Goal: Information Seeking & Learning: Learn about a topic

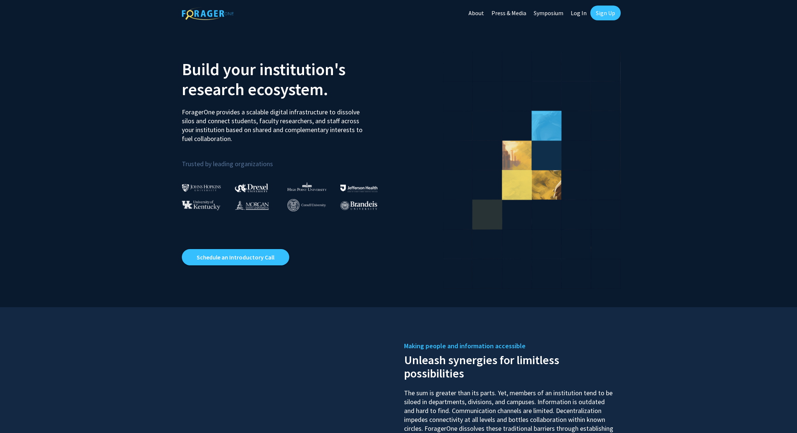
click at [577, 11] on link "Log In" at bounding box center [578, 13] width 23 height 26
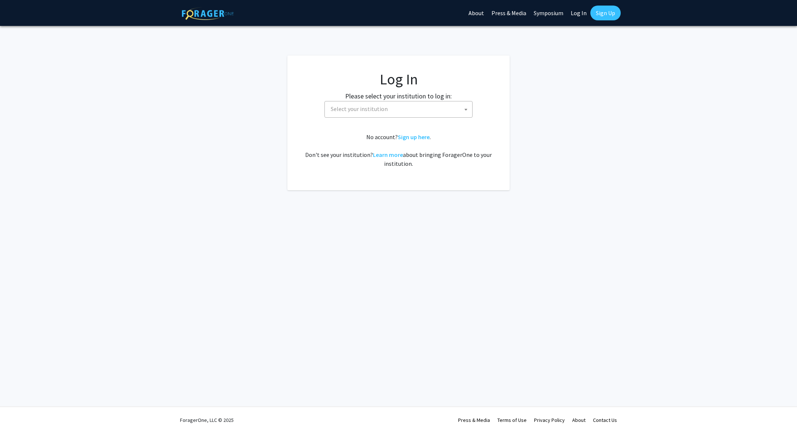
click at [406, 112] on span "Select your institution" at bounding box center [400, 108] width 144 height 15
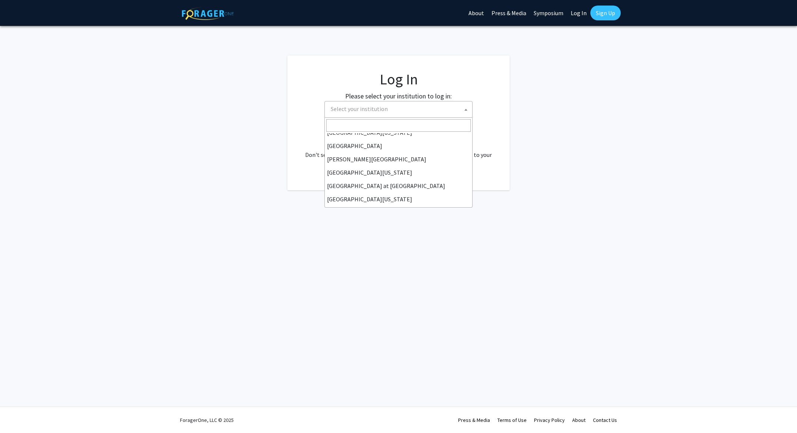
scroll to position [259, 0]
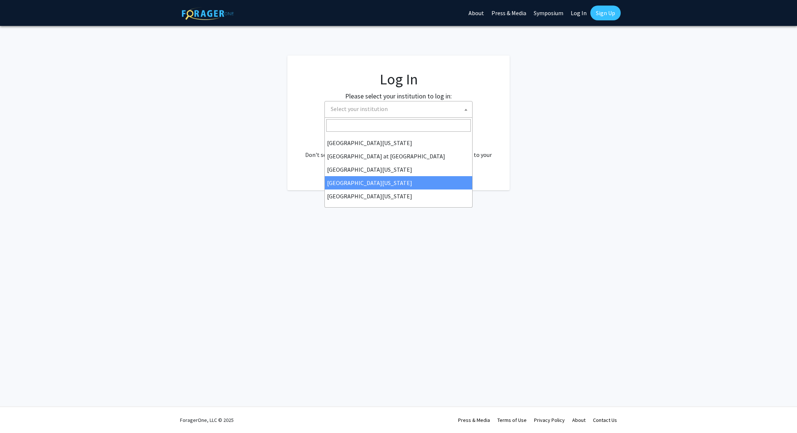
select select "31"
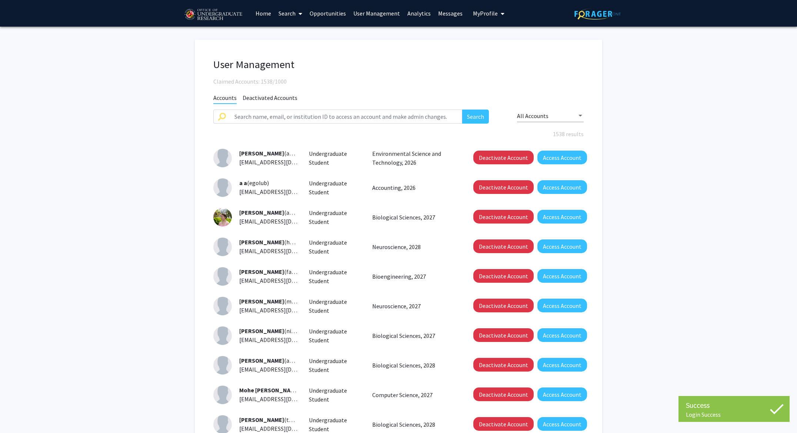
click at [423, 13] on link "Analytics" at bounding box center [419, 13] width 31 height 26
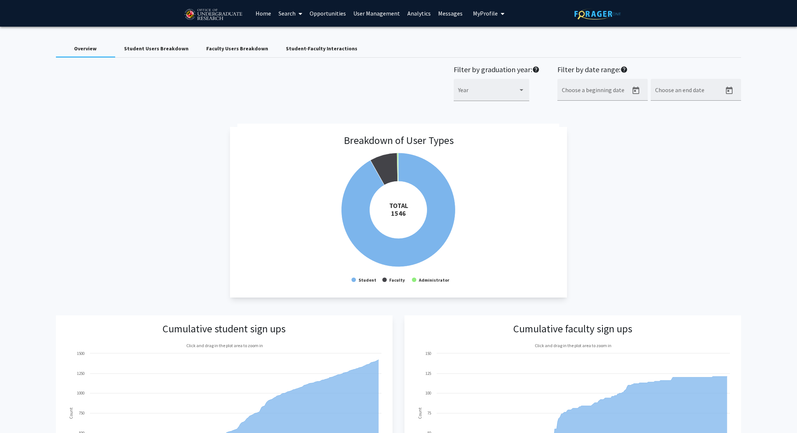
click at [601, 15] on img at bounding box center [597, 13] width 46 height 11
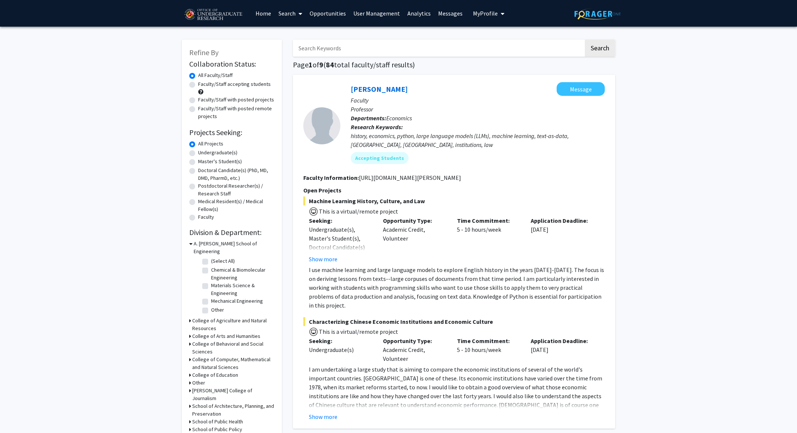
click at [394, 13] on link "User Management" at bounding box center [377, 13] width 54 height 26
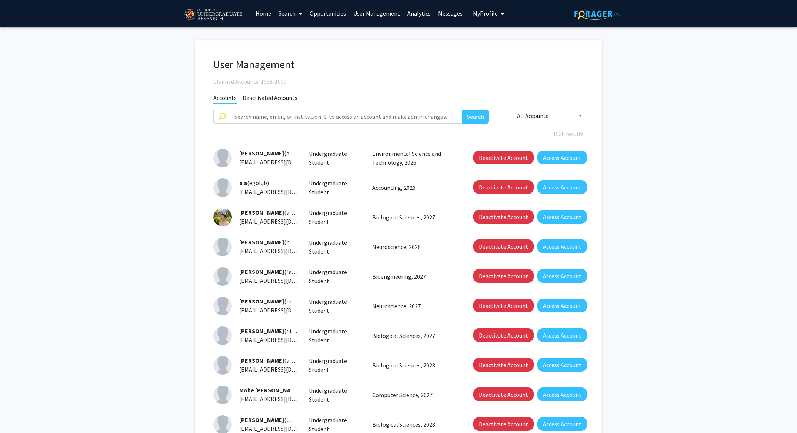
click at [334, 16] on link "Opportunities" at bounding box center [328, 13] width 44 height 26
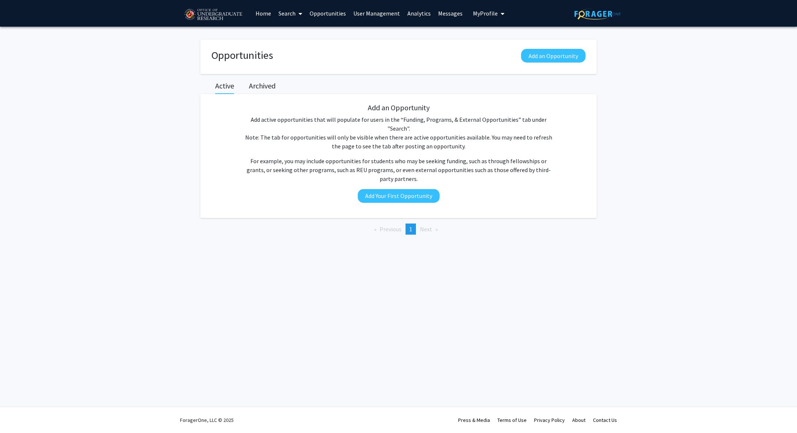
click at [366, 9] on link "User Management" at bounding box center [377, 13] width 54 height 26
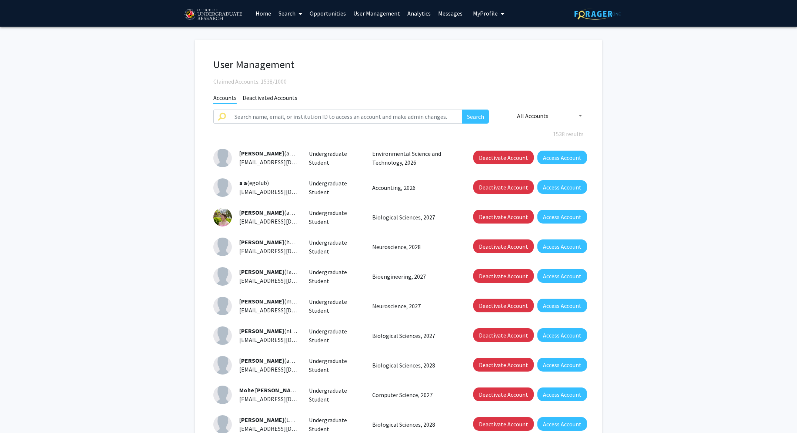
click at [414, 12] on link "Analytics" at bounding box center [419, 13] width 31 height 26
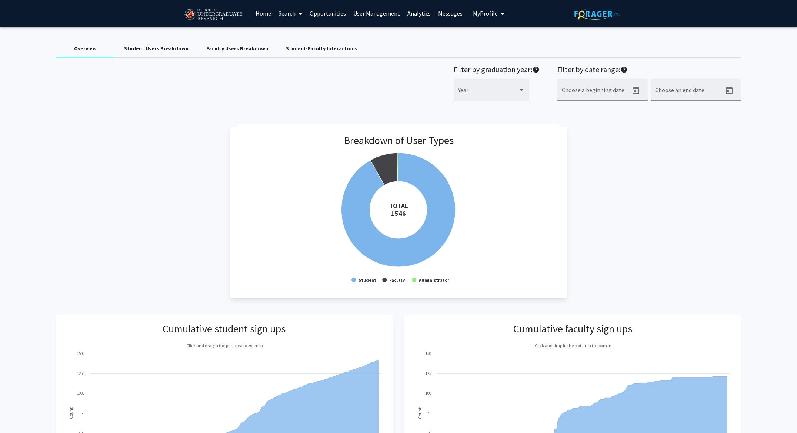
click at [326, 19] on link "Opportunities" at bounding box center [328, 13] width 44 height 26
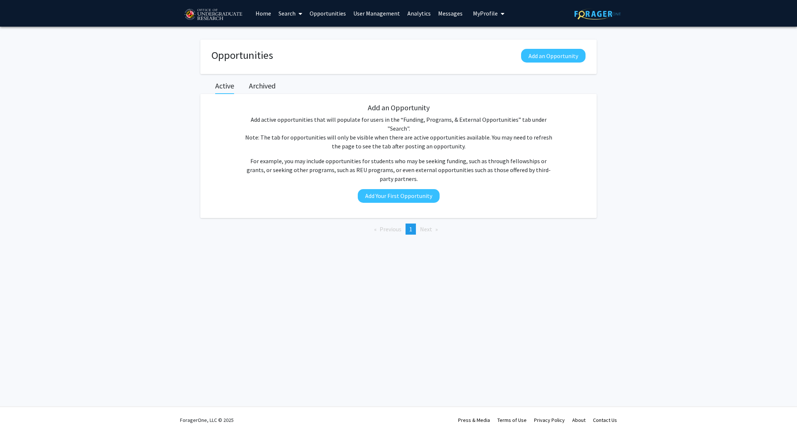
click at [292, 19] on link "Search" at bounding box center [290, 13] width 31 height 26
click at [299, 36] on span "Faculty/Staff" at bounding box center [302, 34] width 54 height 15
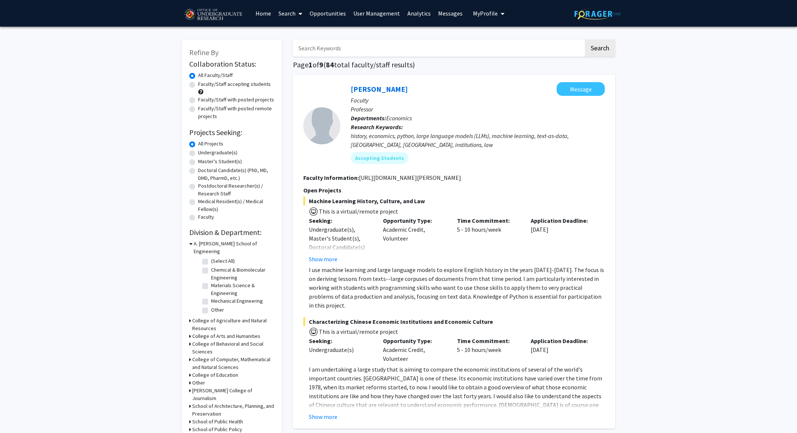
click at [388, 13] on link "User Management" at bounding box center [377, 13] width 54 height 26
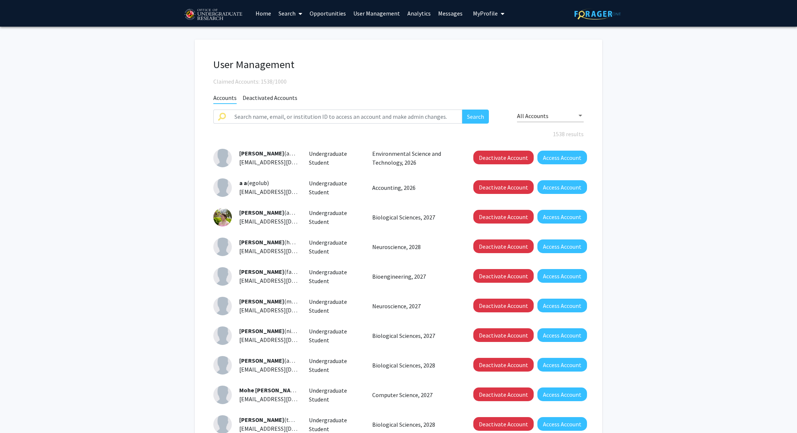
click at [387, 17] on link "User Management" at bounding box center [377, 13] width 54 height 26
click at [370, 11] on link "User Management" at bounding box center [377, 13] width 54 height 26
click at [388, 17] on link "User Management" at bounding box center [377, 13] width 54 height 26
click at [423, 9] on link "Analytics" at bounding box center [419, 13] width 31 height 26
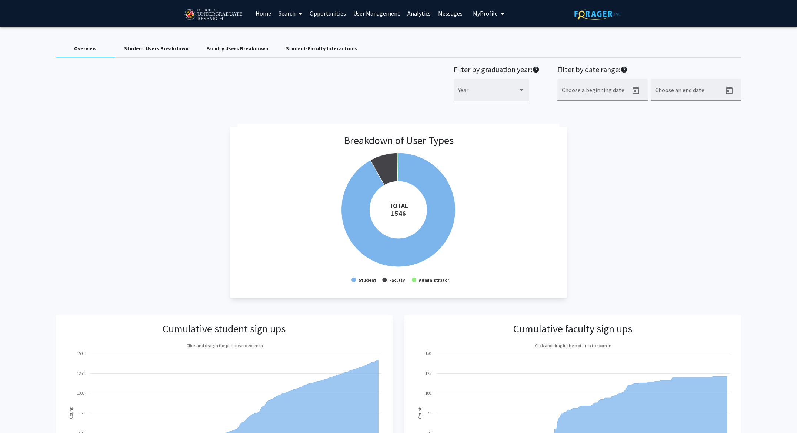
click at [152, 45] on div "Student Users Breakdown" at bounding box center [156, 49] width 64 height 8
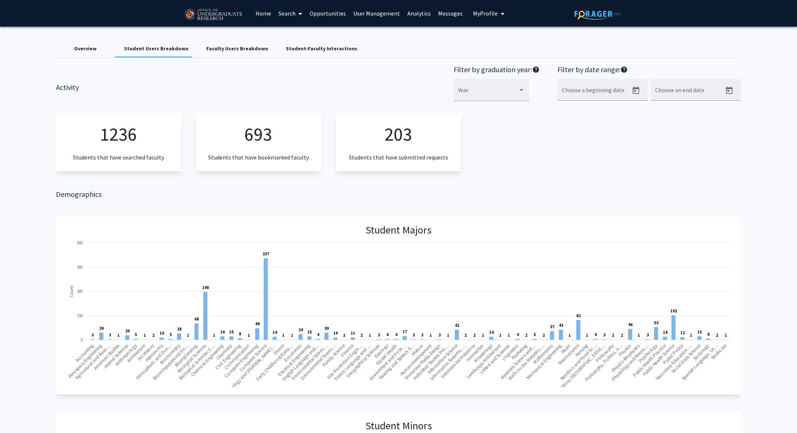
click at [237, 51] on div "Faculty Users Breakdown" at bounding box center [237, 49] width 62 height 8
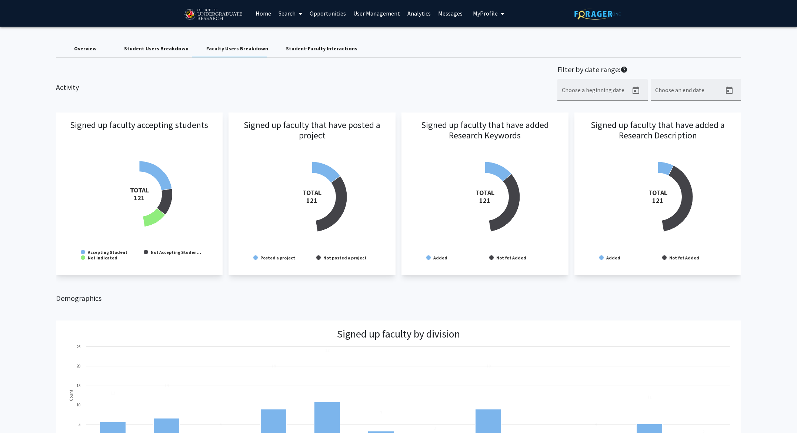
click at [288, 44] on div "Student-Faculty Interactions" at bounding box center [321, 49] width 89 height 18
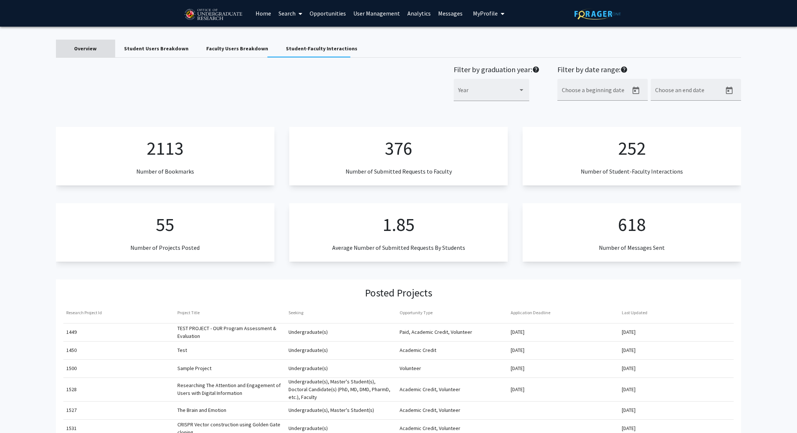
click at [78, 48] on div "Overview" at bounding box center [85, 49] width 23 height 8
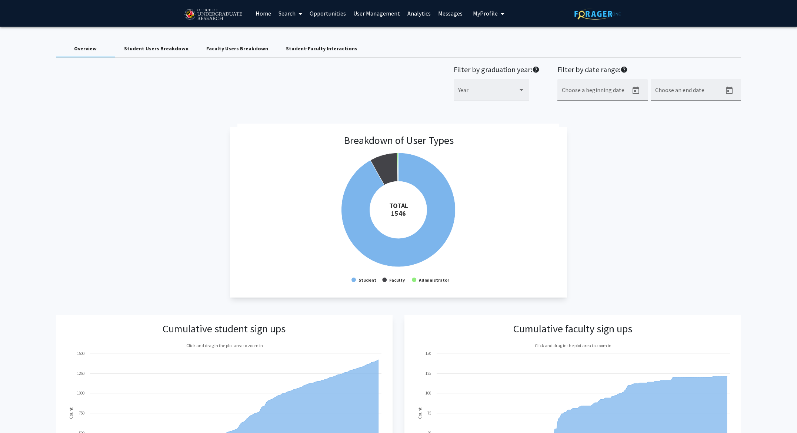
click at [174, 49] on div "Student Users Breakdown" at bounding box center [156, 49] width 64 height 8
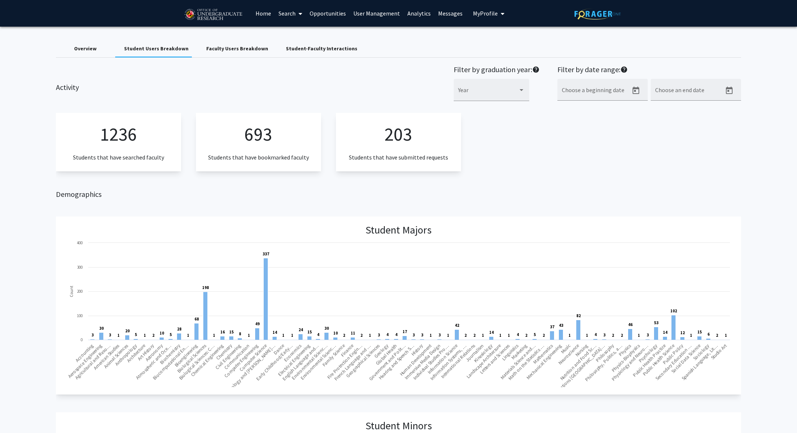
click at [364, 13] on link "User Management" at bounding box center [377, 13] width 54 height 26
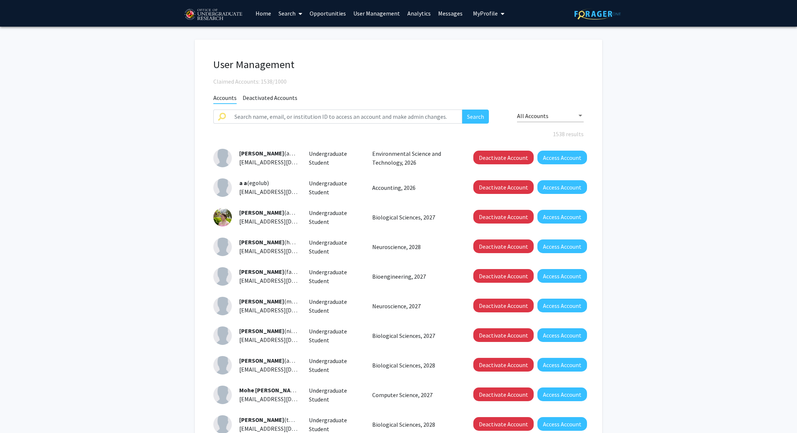
click at [418, 14] on link "Analytics" at bounding box center [419, 13] width 31 height 26
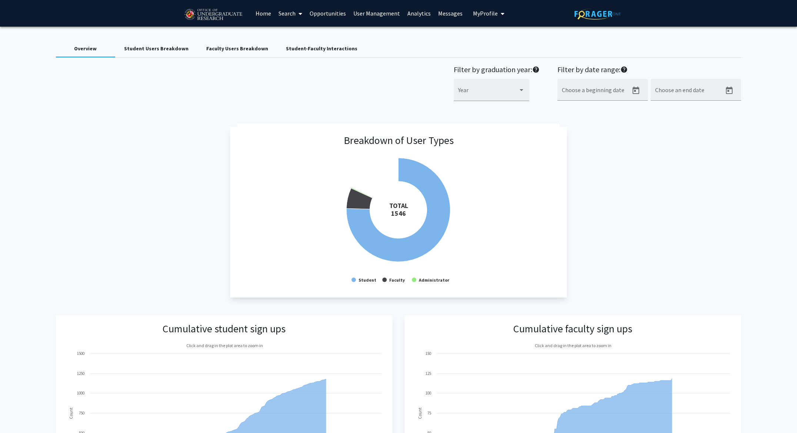
click at [478, 14] on span "My Profile" at bounding box center [485, 13] width 25 height 7
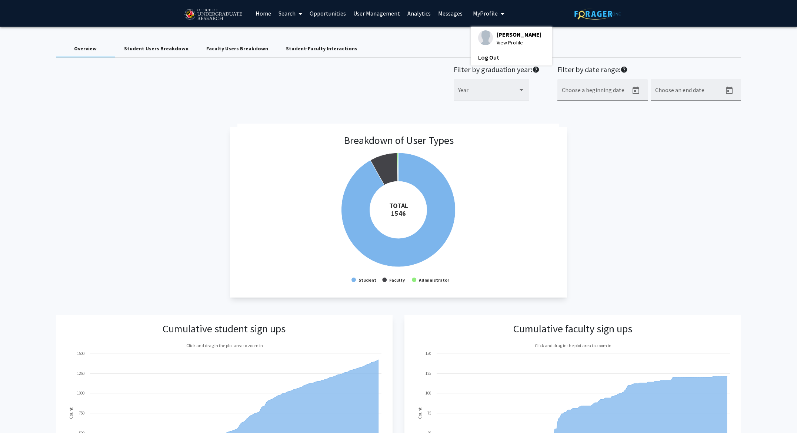
click at [478, 14] on span "My Profile" at bounding box center [485, 13] width 25 height 7
click at [197, 53] on div "Faculty Users Breakdown" at bounding box center [237, 49] width 80 height 18
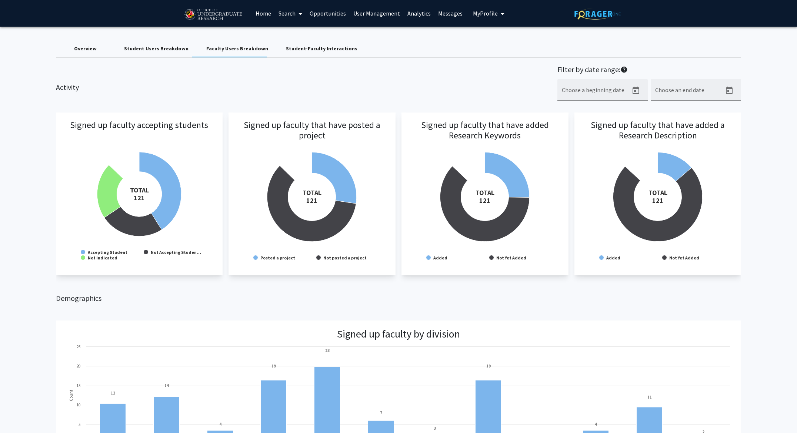
click at [164, 51] on div "Student Users Breakdown" at bounding box center [156, 49] width 64 height 8
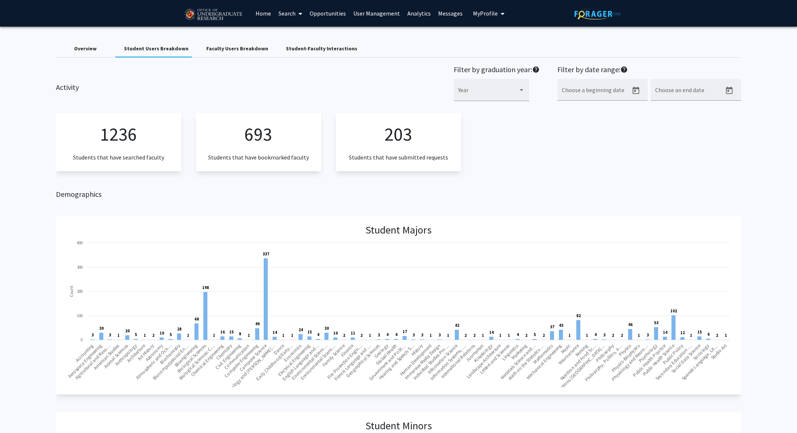
click at [97, 56] on div "Overview" at bounding box center [85, 49] width 59 height 18
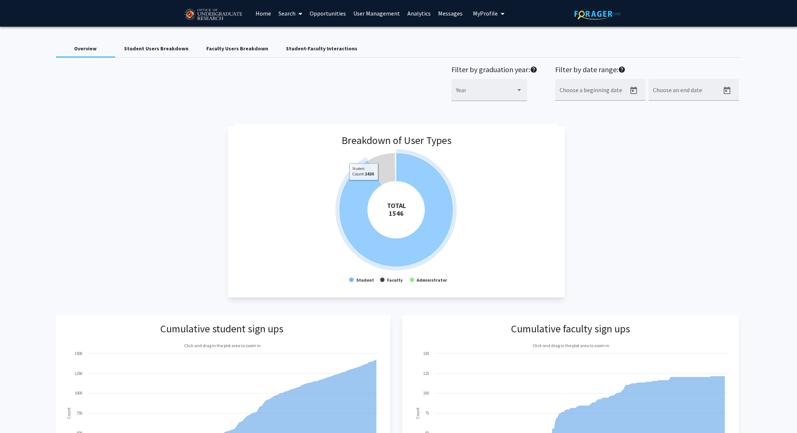
click at [364, 186] on icon at bounding box center [396, 210] width 114 height 114
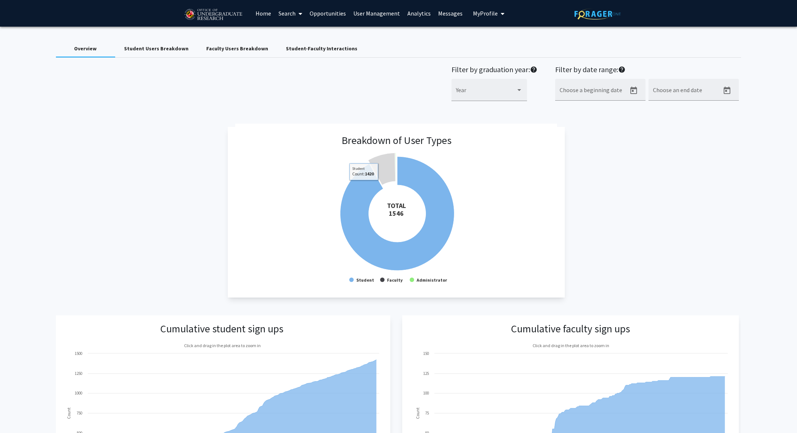
click at [364, 186] on icon at bounding box center [397, 214] width 114 height 114
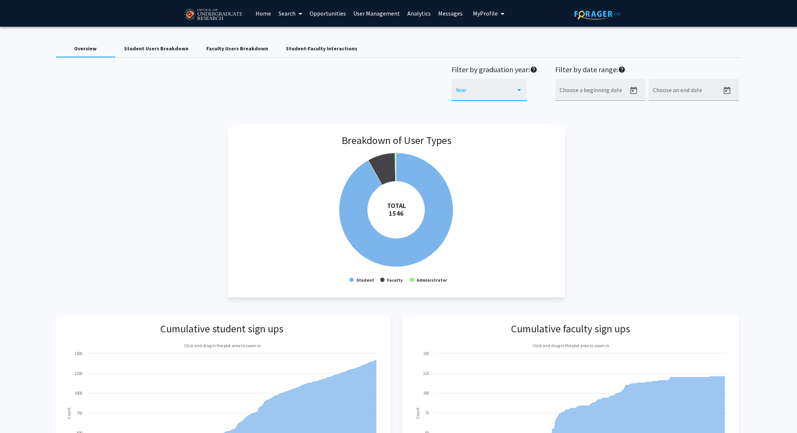
click at [521, 91] on div at bounding box center [519, 90] width 7 height 6
click at [450, 111] on mat-pseudo-checkbox at bounding box center [450, 111] width 6 height 6
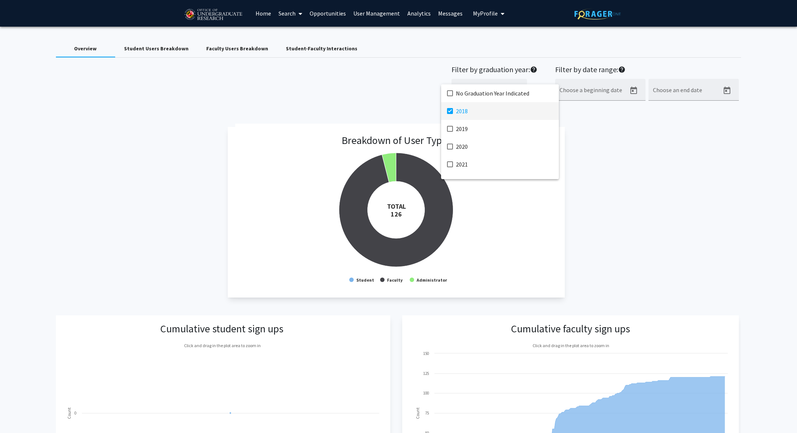
click at [450, 111] on mat-pseudo-checkbox at bounding box center [450, 111] width 6 height 6
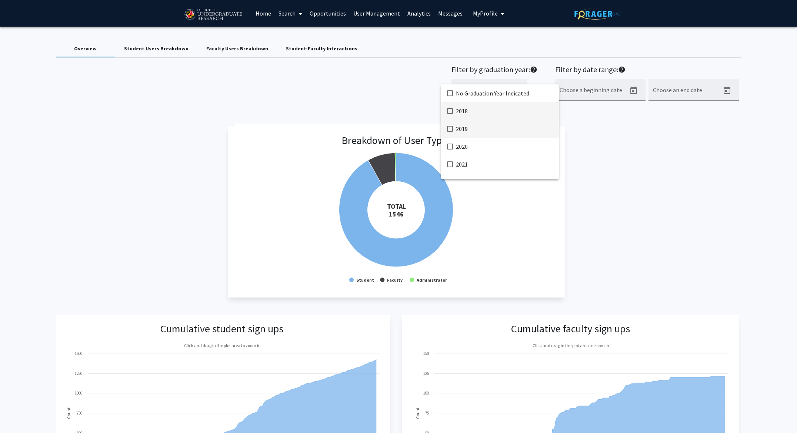
click at [450, 128] on mat-pseudo-checkbox at bounding box center [450, 129] width 6 height 6
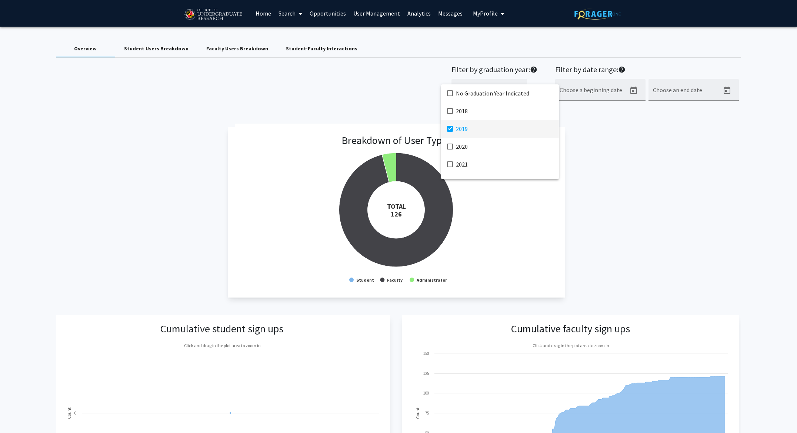
click at [450, 128] on mat-pseudo-checkbox at bounding box center [450, 129] width 6 height 6
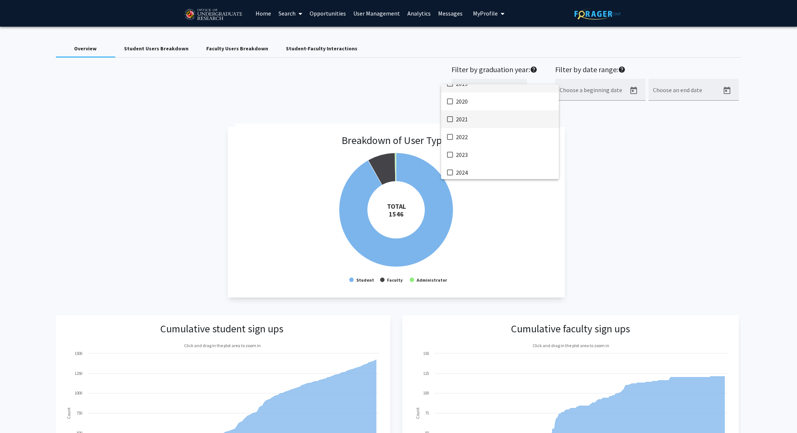
scroll to position [74, 0]
click at [448, 164] on mat-pseudo-checkbox at bounding box center [450, 162] width 6 height 6
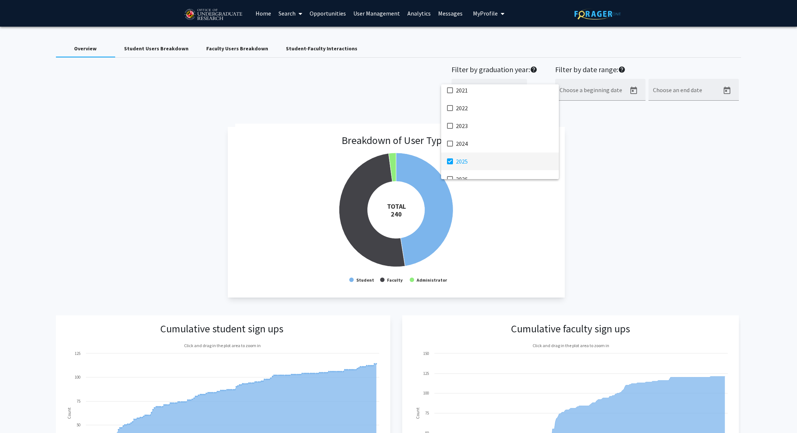
click at [450, 160] on mat-pseudo-checkbox at bounding box center [450, 162] width 6 height 6
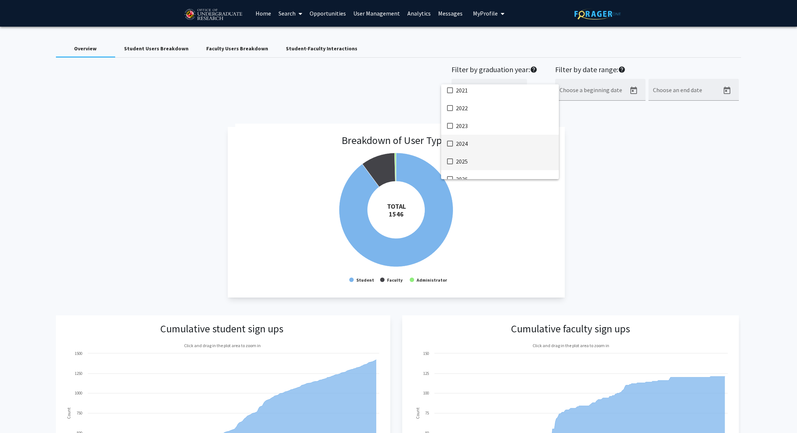
click at [451, 143] on mat-pseudo-checkbox at bounding box center [450, 144] width 6 height 6
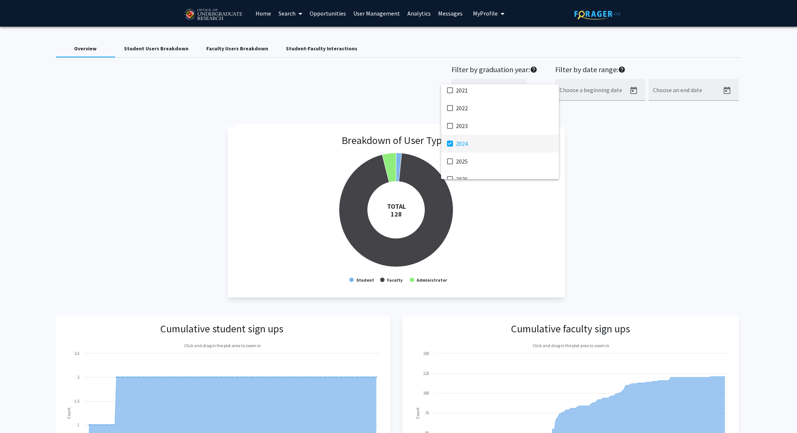
click at [451, 143] on mat-pseudo-checkbox at bounding box center [450, 144] width 6 height 6
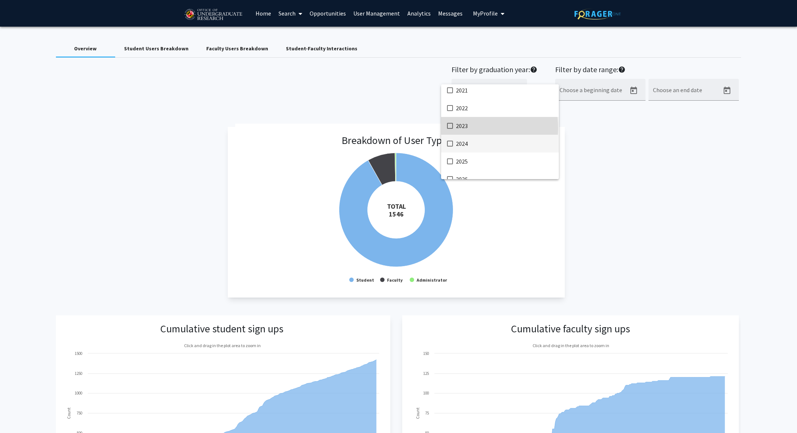
click at [450, 128] on mat-pseudo-checkbox at bounding box center [450, 126] width 6 height 6
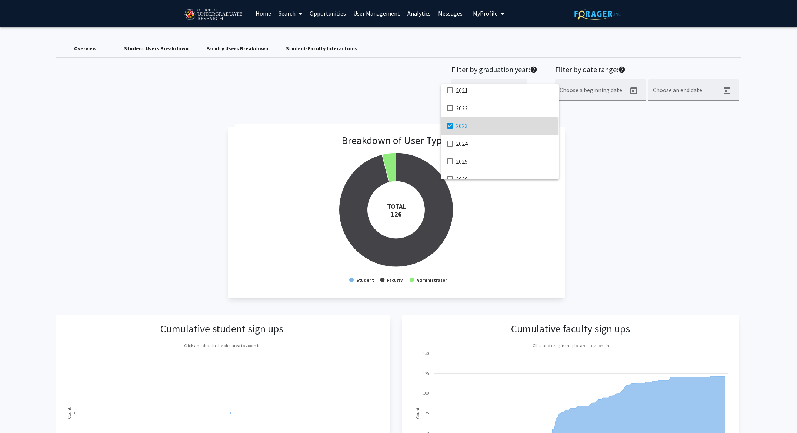
click at [450, 128] on mat-pseudo-checkbox at bounding box center [450, 126] width 6 height 6
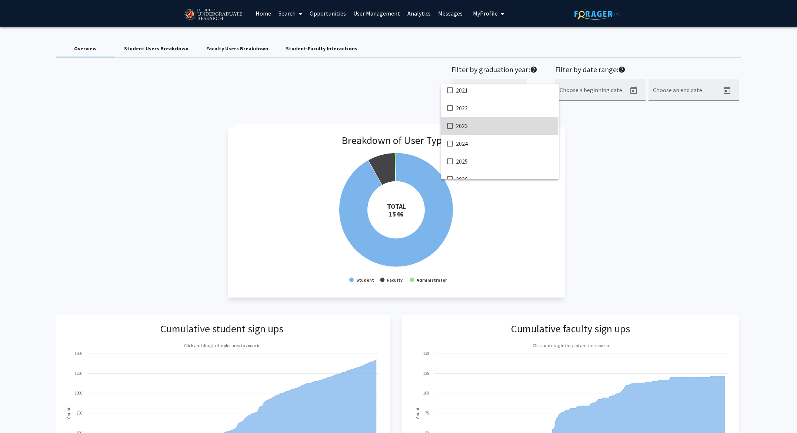
click at [450, 128] on mat-pseudo-checkbox at bounding box center [450, 126] width 6 height 6
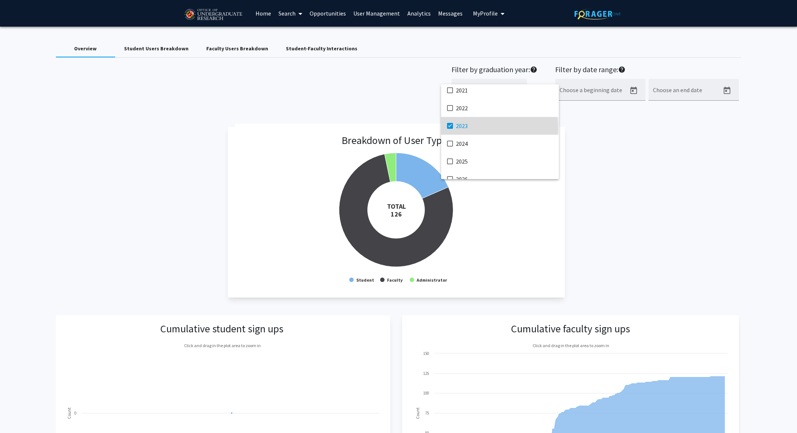
click at [450, 128] on mat-pseudo-checkbox at bounding box center [450, 126] width 6 height 6
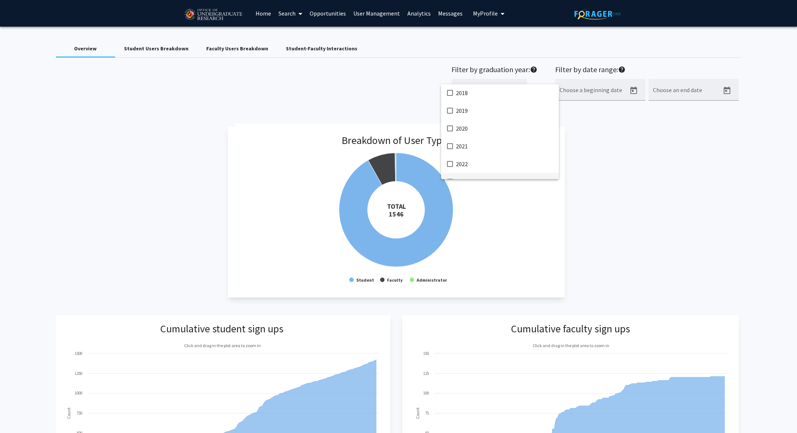
scroll to position [0, 0]
click at [447, 111] on mat-pseudo-checkbox at bounding box center [450, 111] width 6 height 6
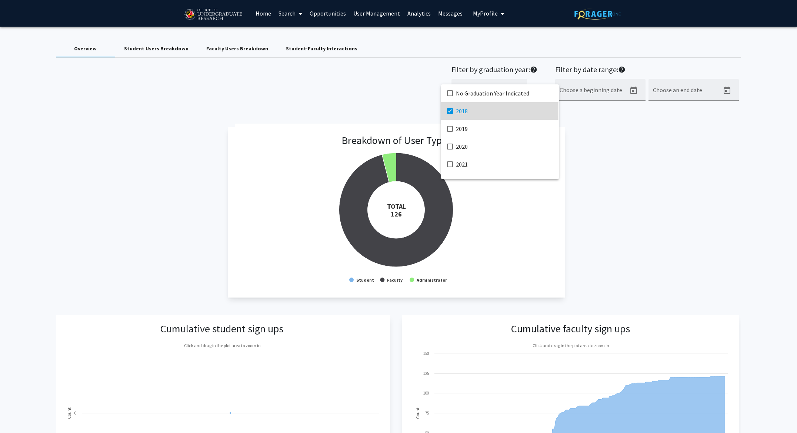
click at [447, 111] on mat-pseudo-checkbox at bounding box center [450, 111] width 6 height 6
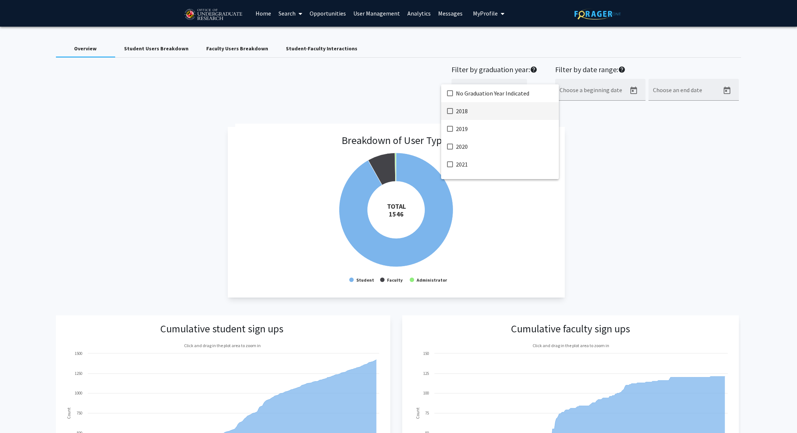
click at [447, 111] on mat-pseudo-checkbox at bounding box center [450, 111] width 6 height 6
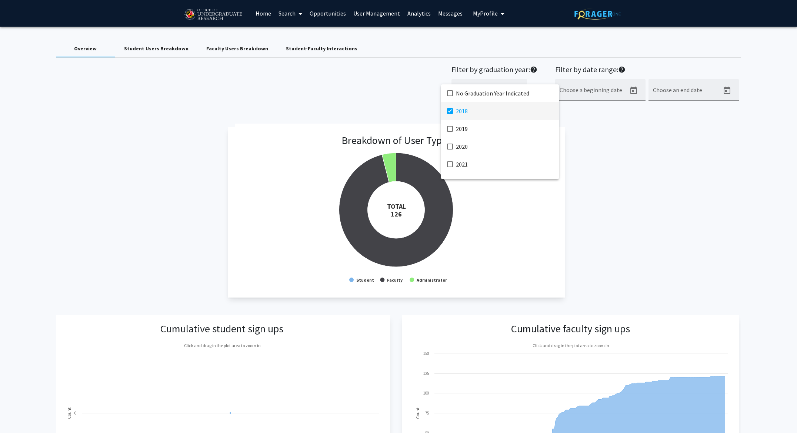
click at [447, 111] on mat-pseudo-checkbox at bounding box center [450, 111] width 6 height 6
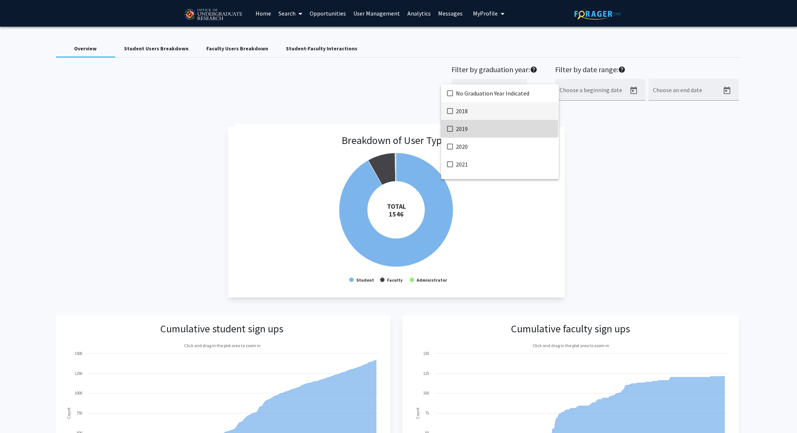
click at [451, 127] on mat-pseudo-checkbox at bounding box center [450, 129] width 6 height 6
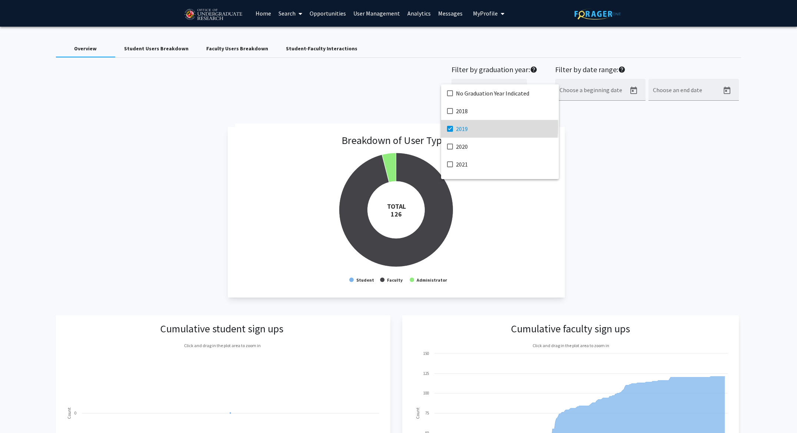
click at [451, 127] on mat-pseudo-checkbox at bounding box center [450, 129] width 6 height 6
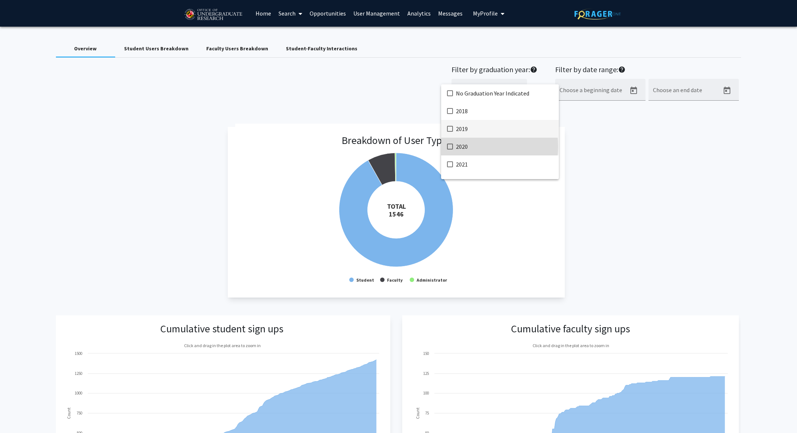
click at [447, 147] on mat-pseudo-checkbox at bounding box center [450, 147] width 6 height 6
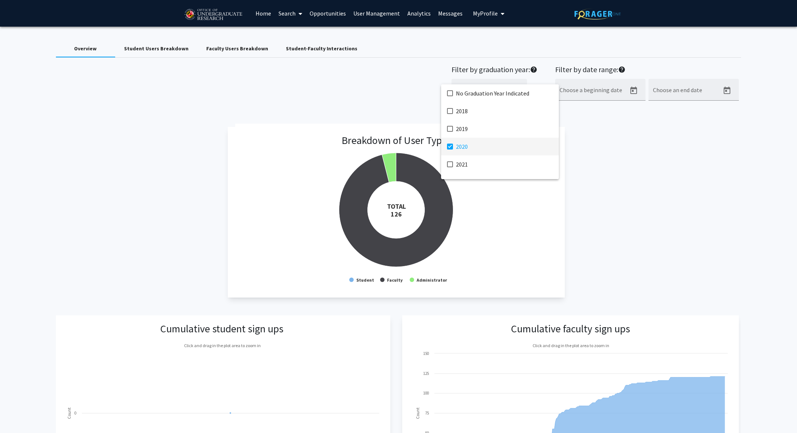
click at [447, 145] on mat-pseudo-checkbox at bounding box center [450, 147] width 6 height 6
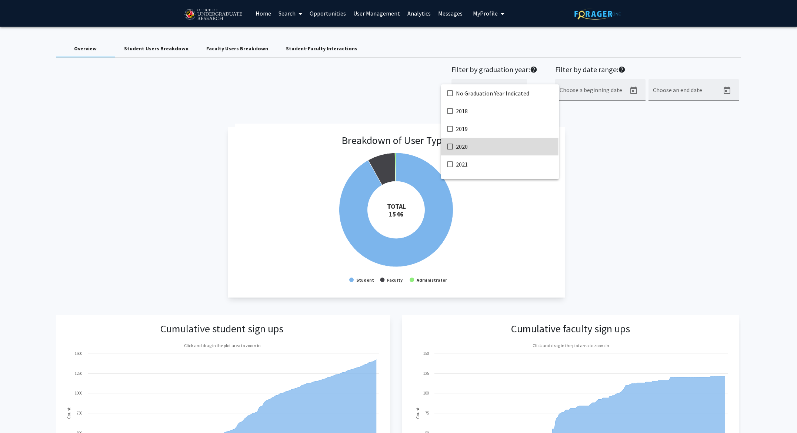
click at [448, 147] on mat-pseudo-checkbox at bounding box center [450, 147] width 6 height 6
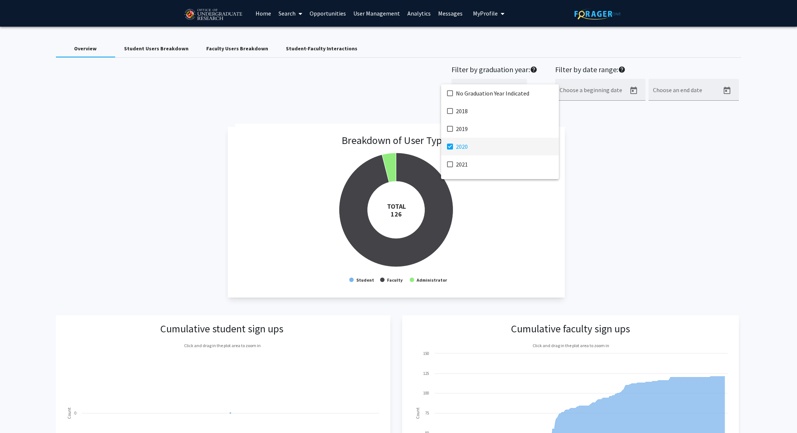
click at [450, 142] on mat-option "2020" at bounding box center [500, 147] width 118 height 18
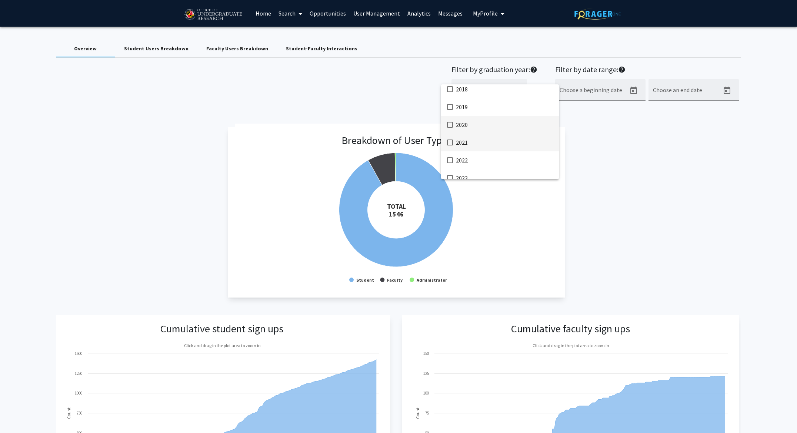
scroll to position [56, 0]
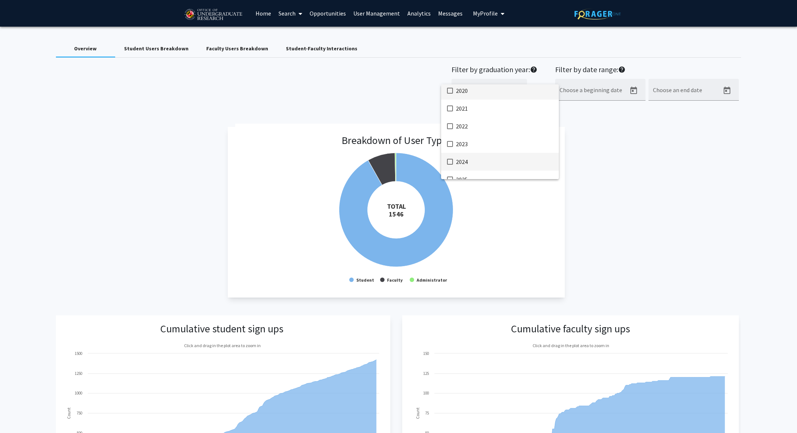
click at [448, 162] on mat-pseudo-checkbox at bounding box center [450, 162] width 6 height 6
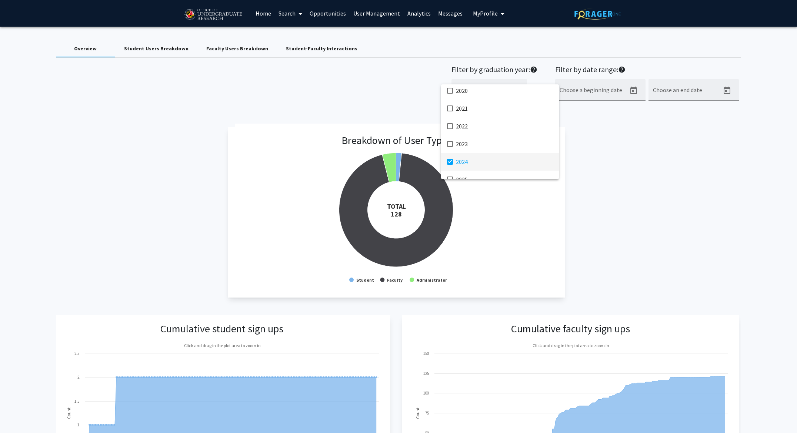
click at [449, 161] on mat-pseudo-checkbox at bounding box center [450, 162] width 6 height 6
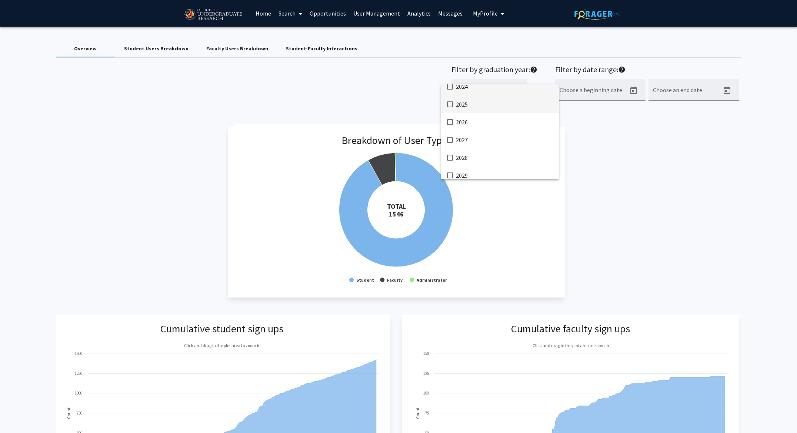
scroll to position [132, 0]
click at [448, 104] on mat-pseudo-checkbox at bounding box center [450, 104] width 6 height 6
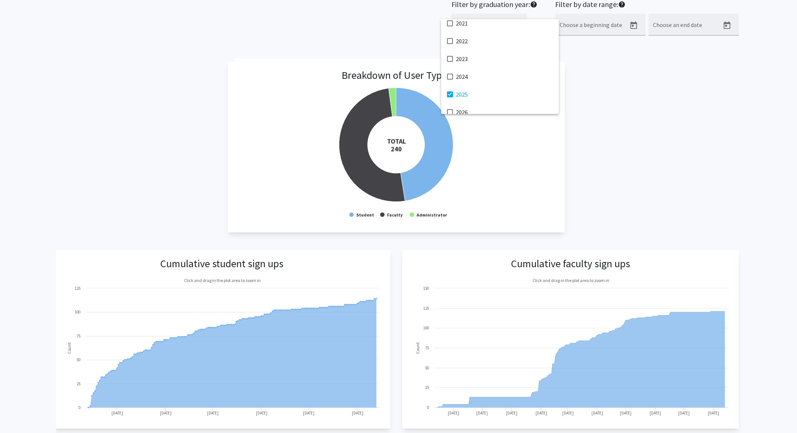
scroll to position [82, 0]
click at [451, 90] on mat-pseudo-checkbox at bounding box center [450, 88] width 6 height 6
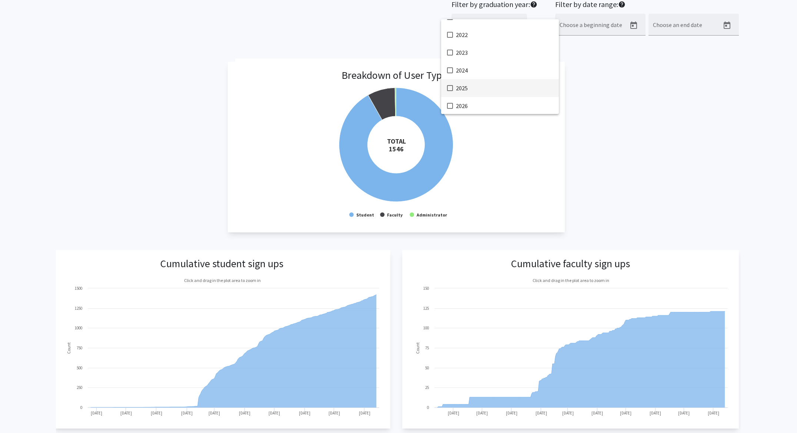
click at [451, 91] on mat-pseudo-checkbox at bounding box center [450, 88] width 6 height 6
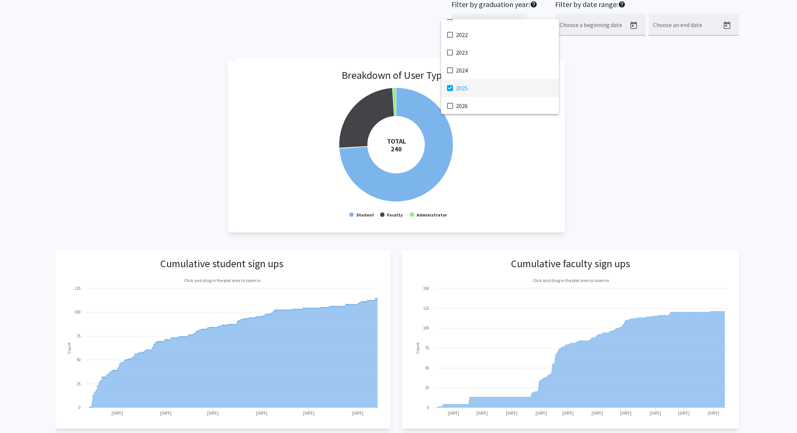
click at [451, 91] on mat-pseudo-checkbox at bounding box center [450, 88] width 6 height 6
